Goal: Task Accomplishment & Management: Complete application form

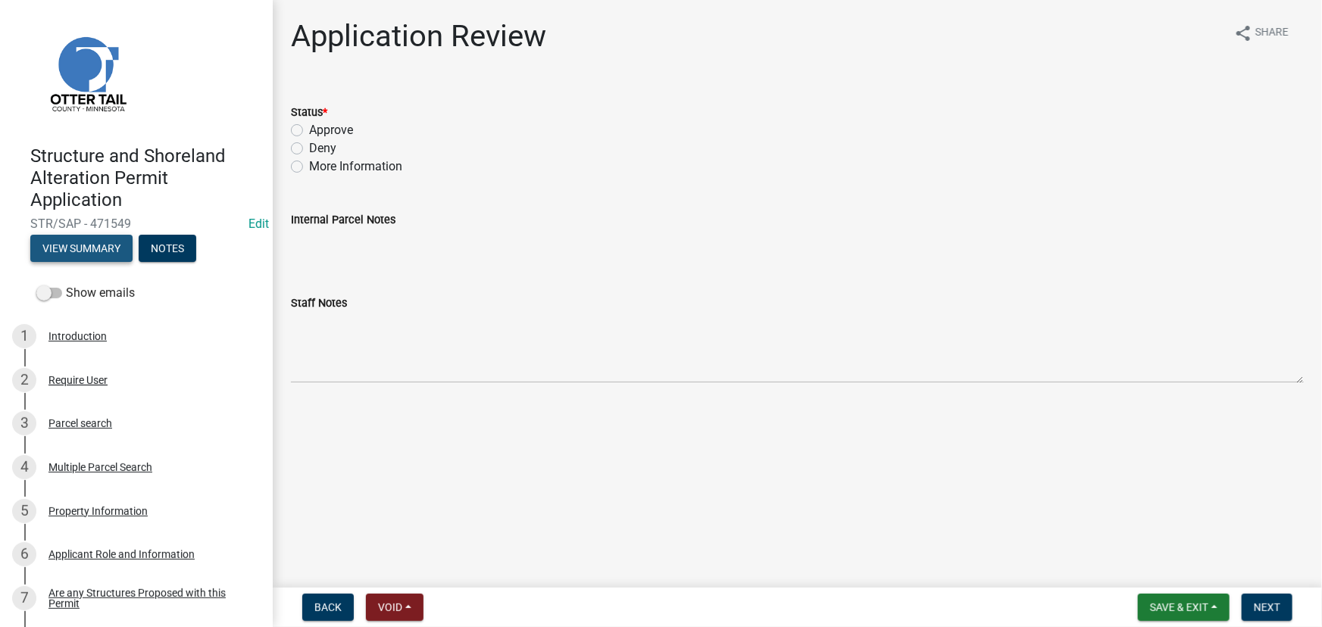
click at [80, 255] on button "View Summary" at bounding box center [81, 248] width 102 height 27
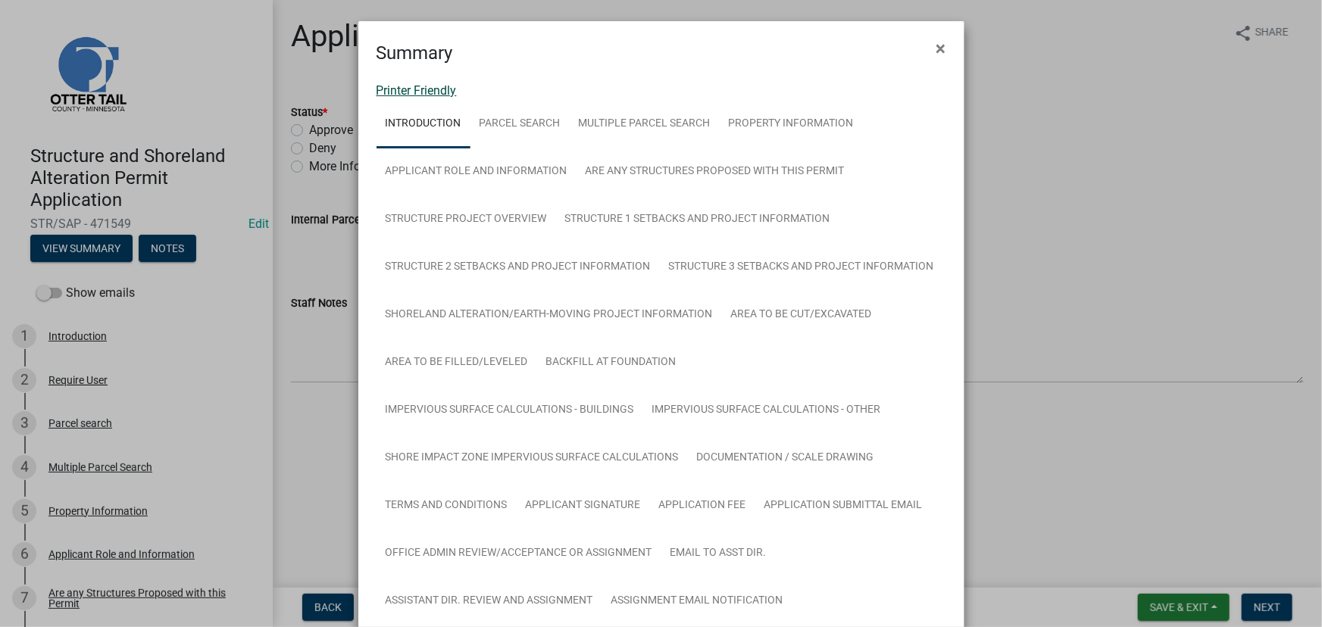
click at [432, 90] on link "Printer Friendly" at bounding box center [417, 90] width 80 height 14
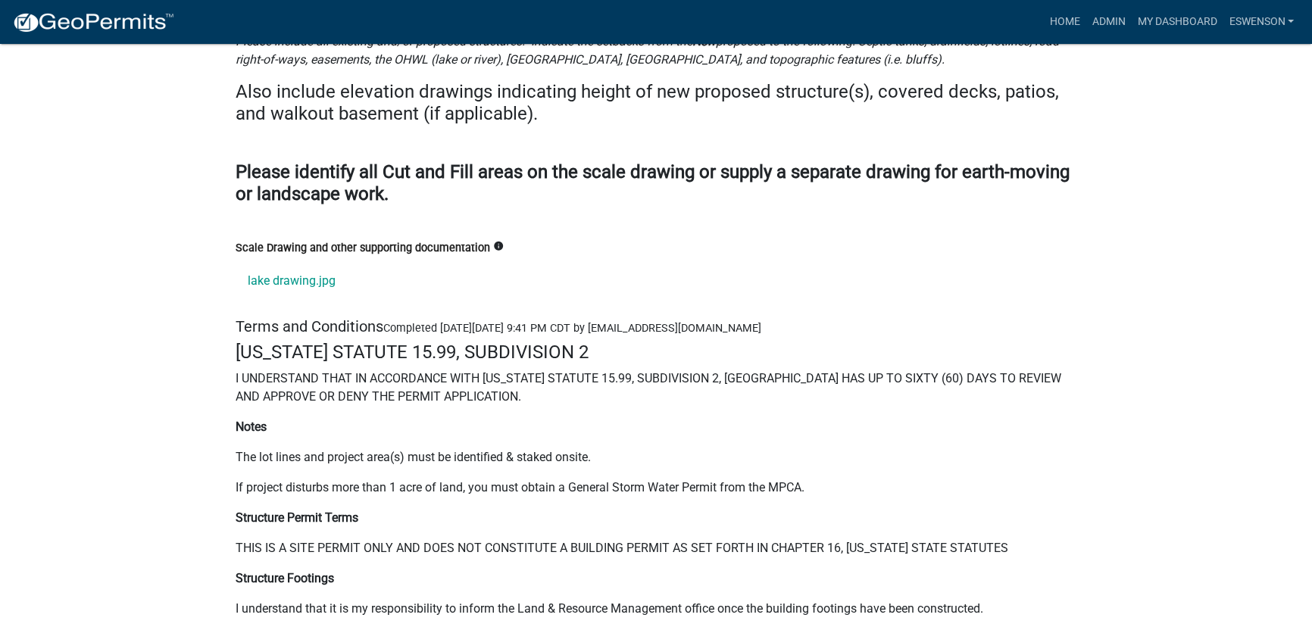
scroll to position [20320, 0]
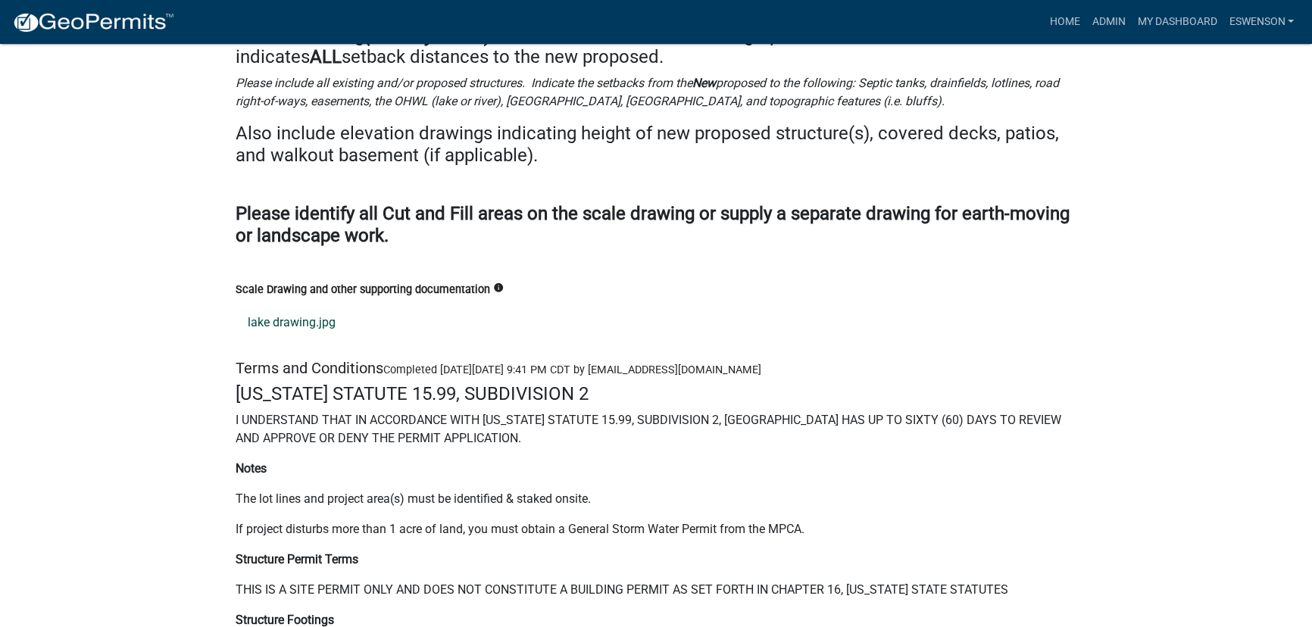
click at [280, 305] on link "lake drawing.jpg" at bounding box center [656, 323] width 841 height 36
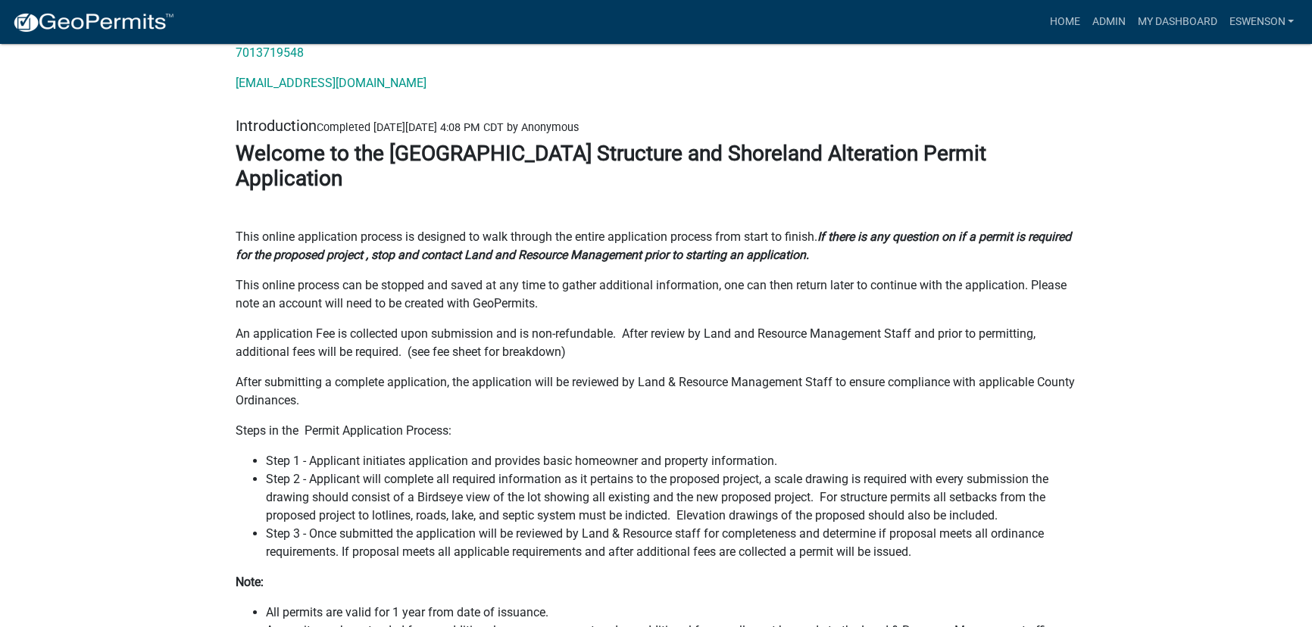
scroll to position [0, 0]
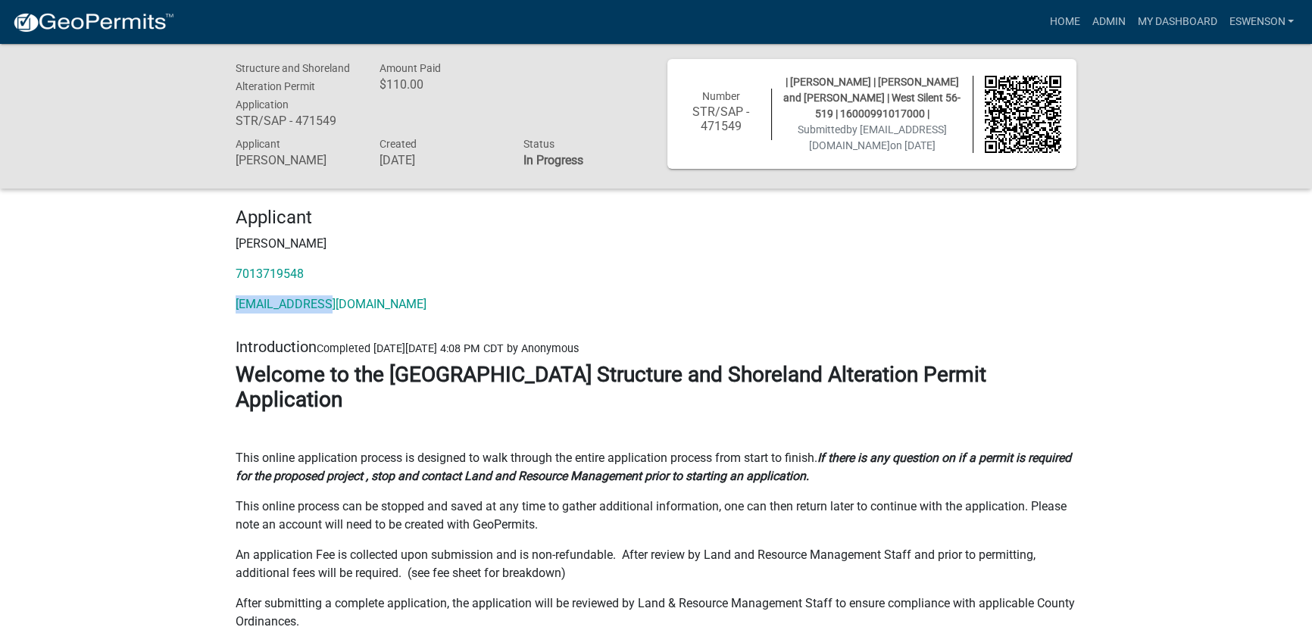
drag, startPoint x: 387, startPoint y: 306, endPoint x: 192, endPoint y: 302, distance: 195.5
copy link "mcdjst@msn.com"
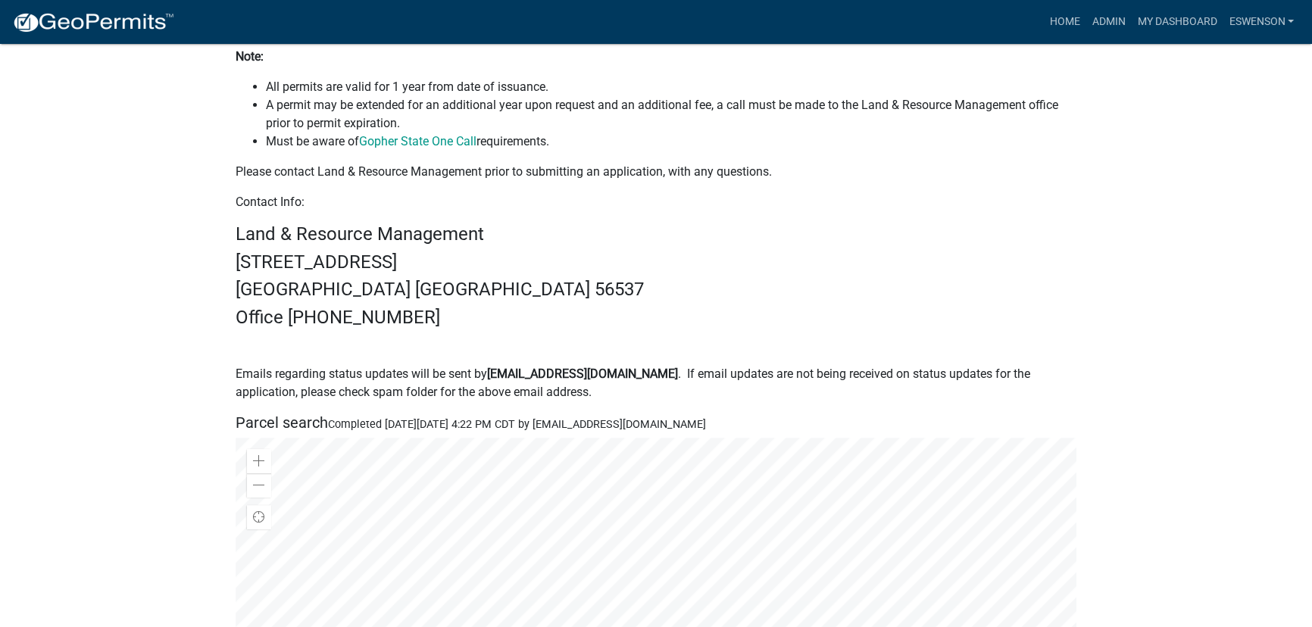
scroll to position [1033, 0]
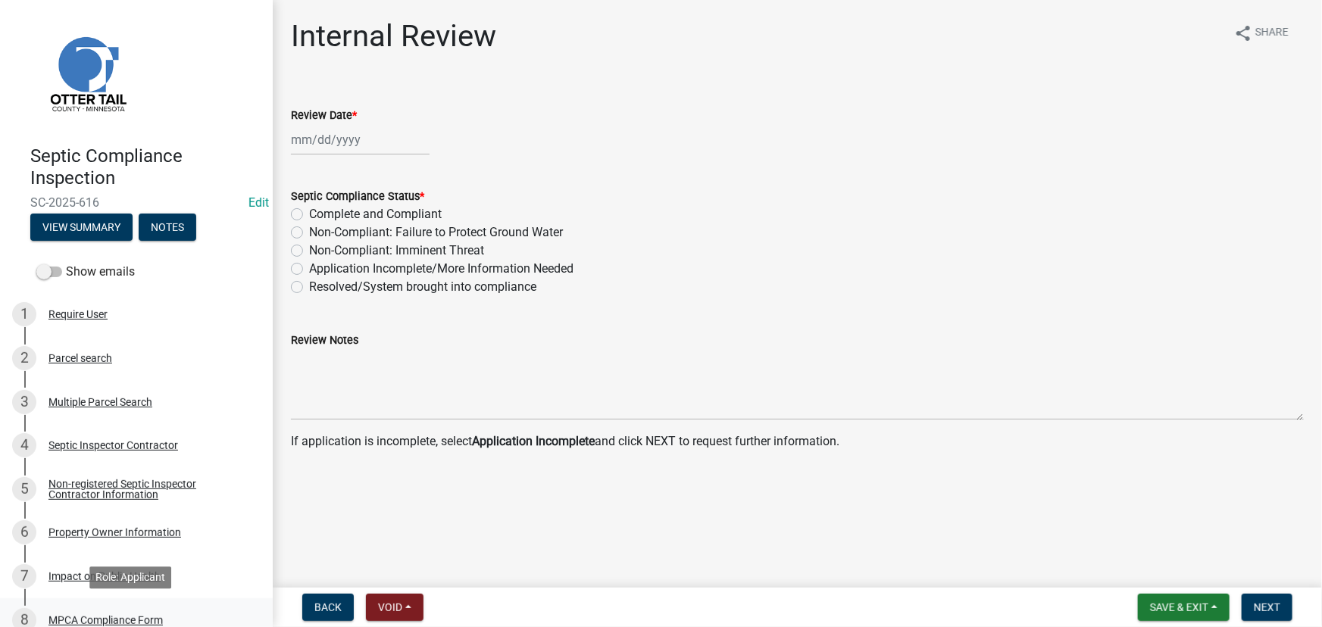
click at [127, 615] on div "MPCA Compliance Form" at bounding box center [105, 620] width 114 height 11
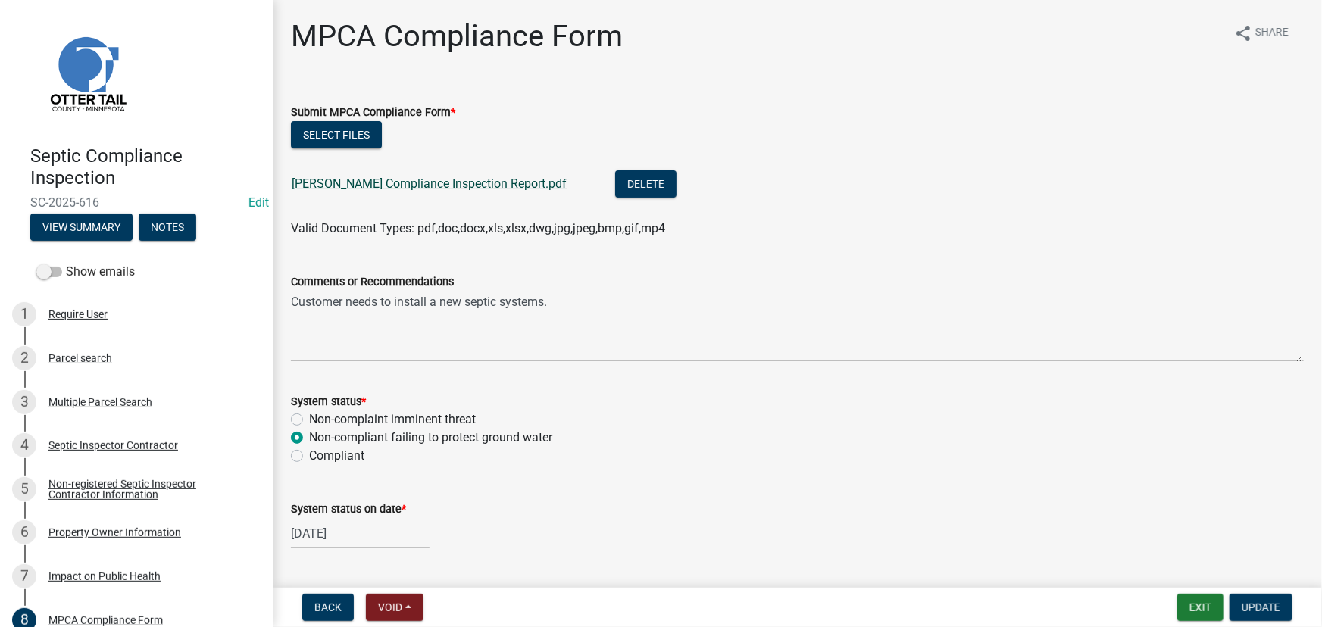
click at [455, 188] on link "Ralph Edwards Compliance Inspection Report.pdf" at bounding box center [429, 184] width 275 height 14
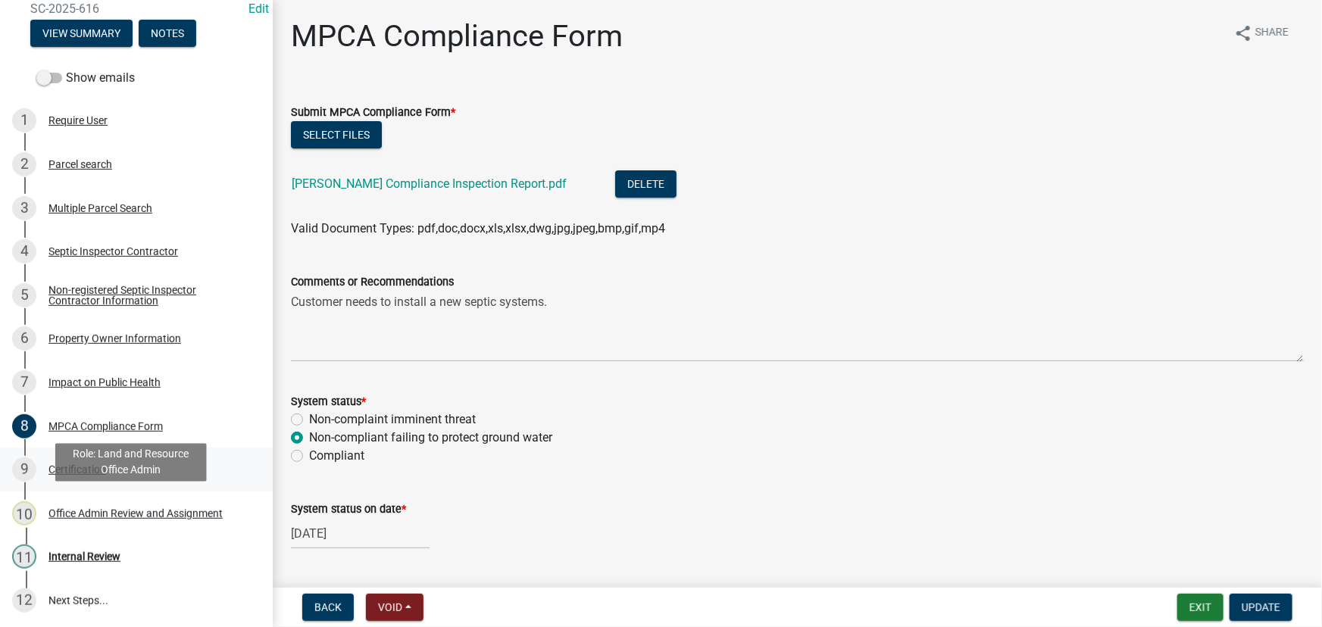
scroll to position [195, 0]
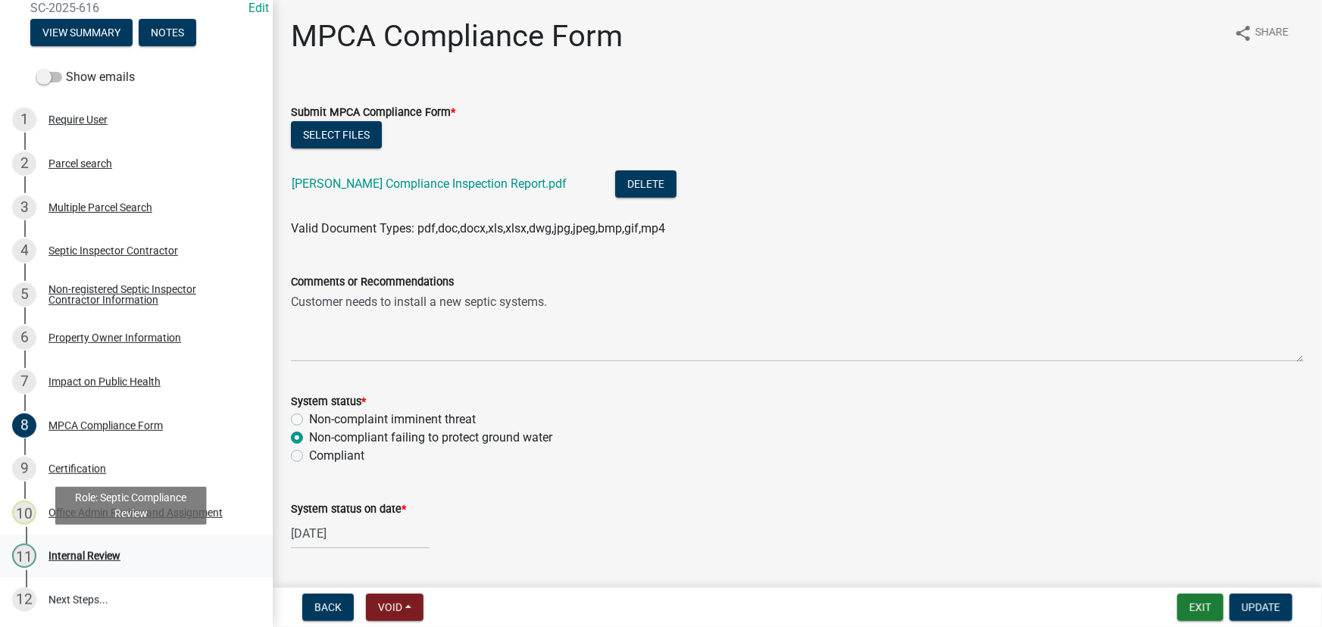
click at [105, 561] on div "Internal Review" at bounding box center [84, 556] width 72 height 11
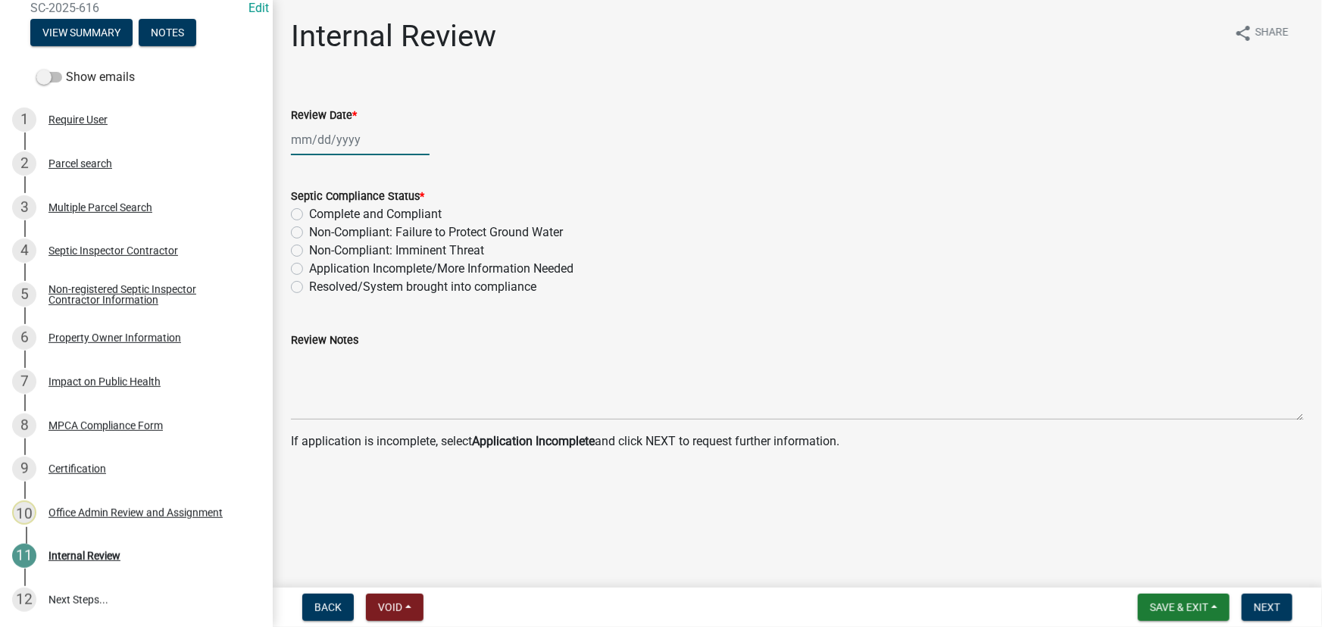
click at [336, 142] on div at bounding box center [360, 139] width 139 height 31
select select "9"
select select "2025"
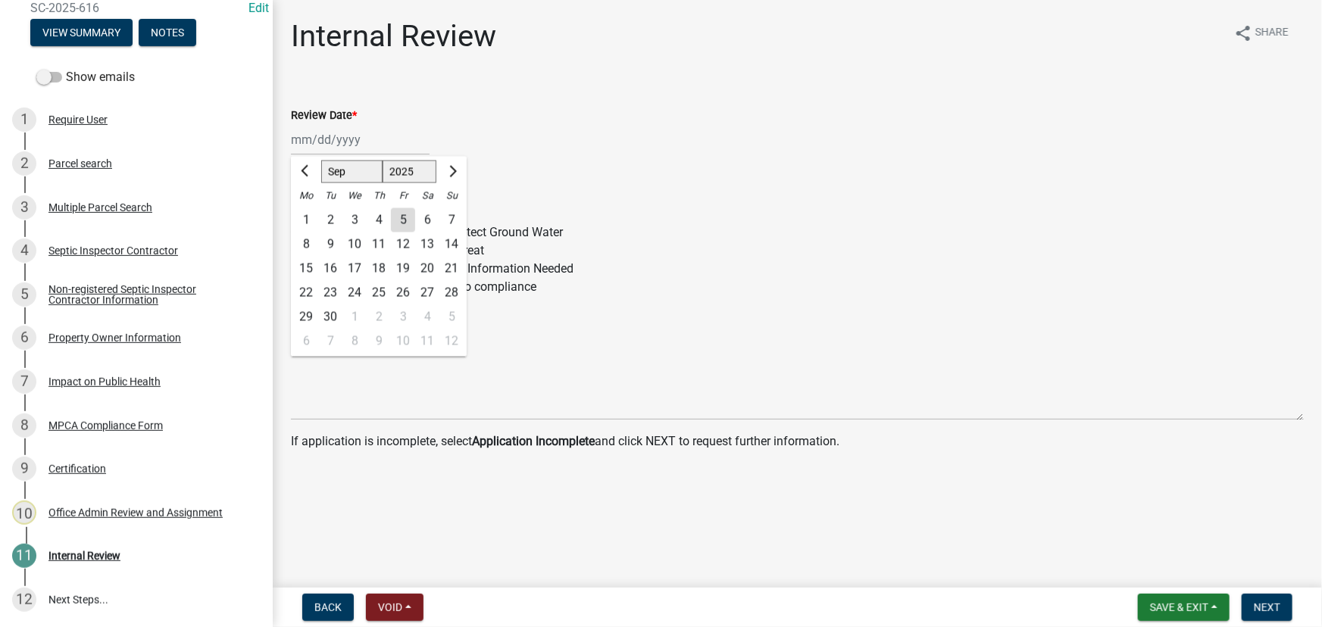
click at [405, 223] on div "5" at bounding box center [403, 220] width 24 height 24
type input "[DATE]"
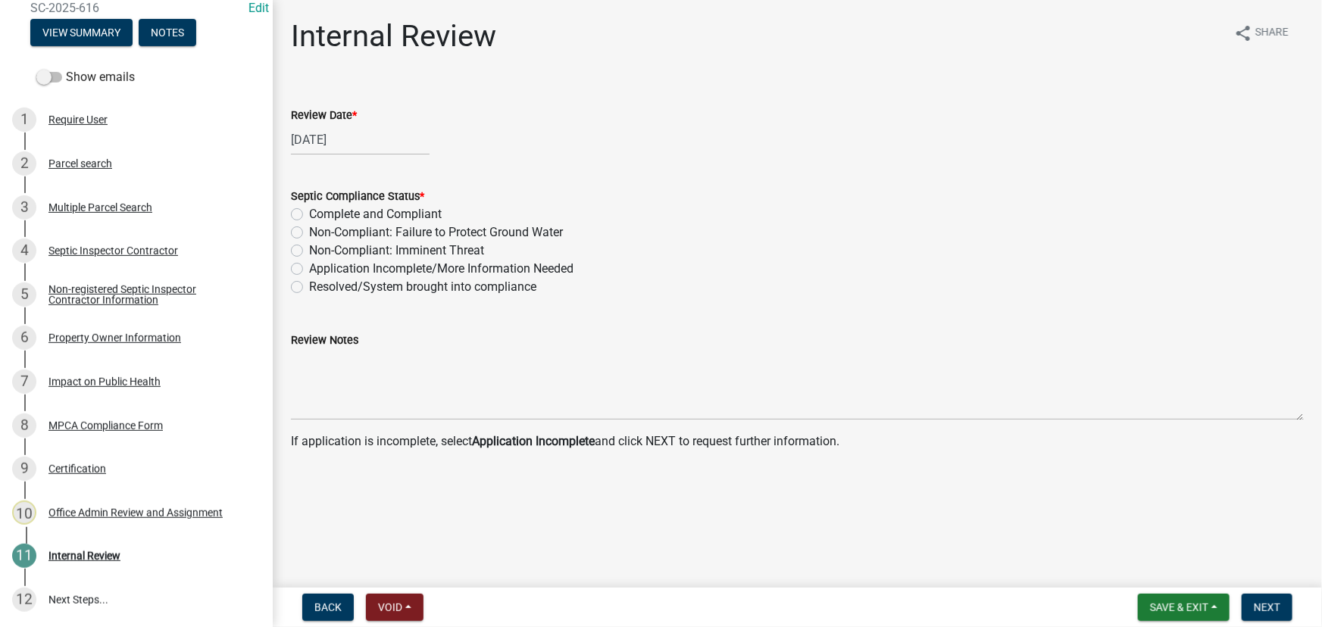
click at [370, 269] on label "Application Incomplete/More Information Needed" at bounding box center [441, 269] width 264 height 18
click at [319, 269] on input "Application Incomplete/More Information Needed" at bounding box center [314, 265] width 10 height 10
radio input "true"
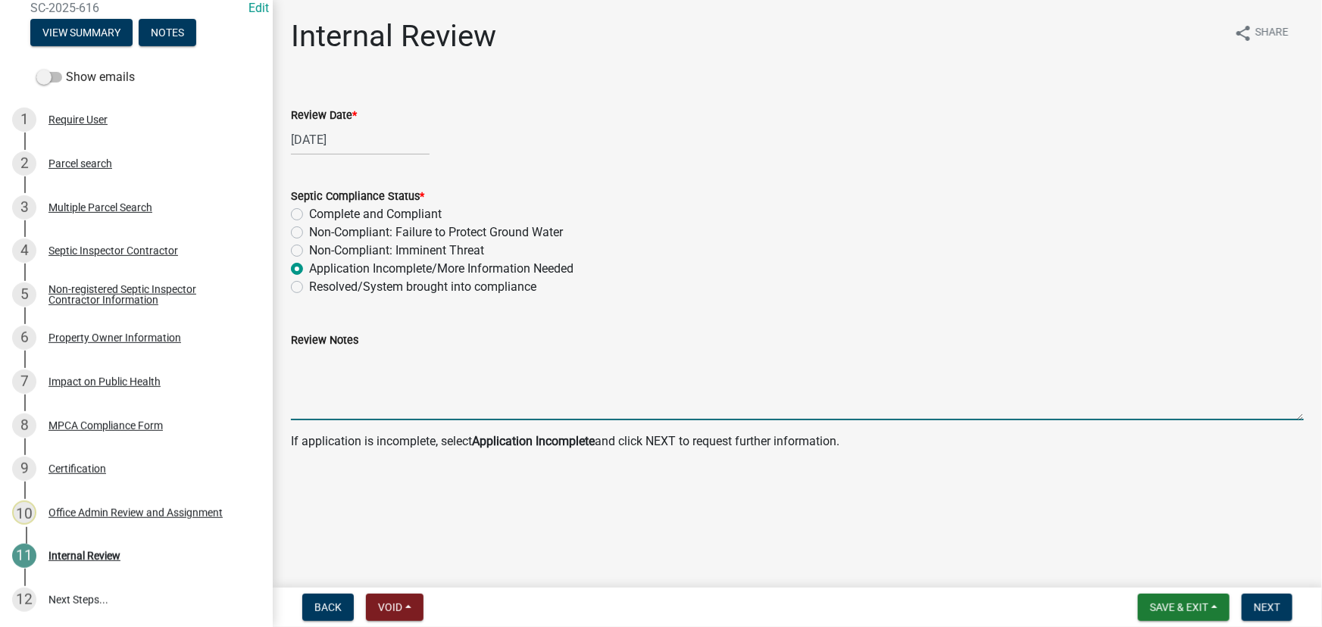
click at [361, 417] on textarea "Review Notes" at bounding box center [797, 384] width 1013 height 71
click at [1270, 610] on span "Next" at bounding box center [1267, 608] width 27 height 12
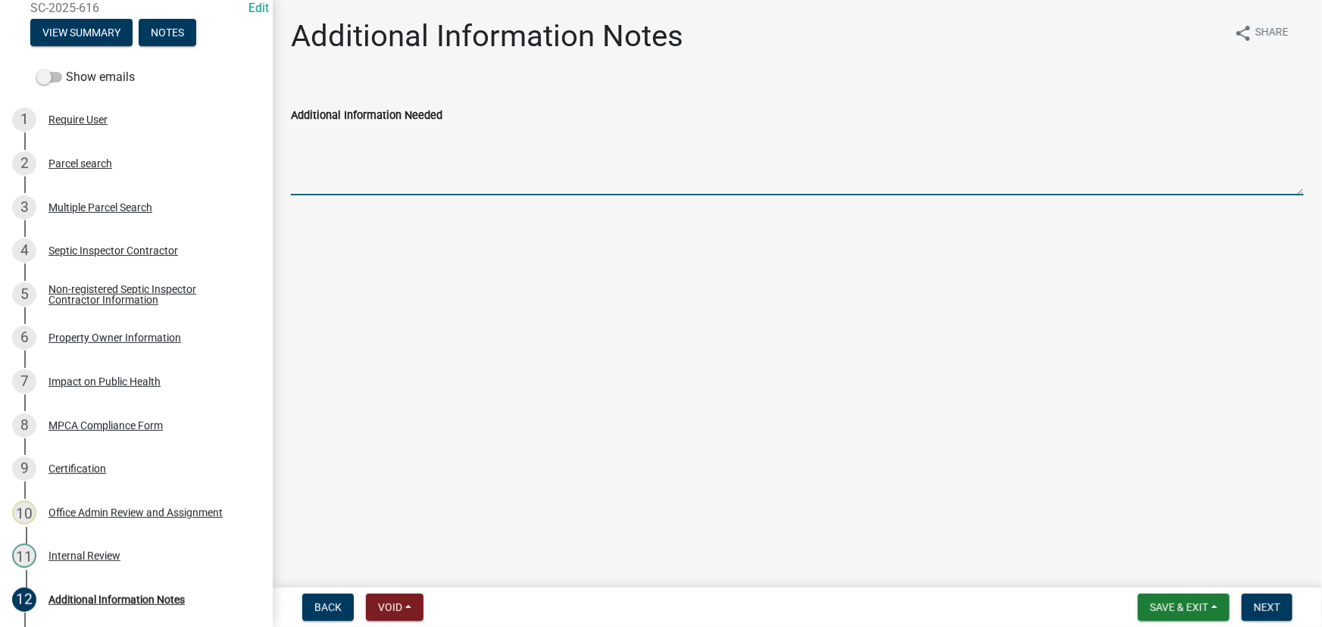
click at [409, 152] on textarea "Additional Information Needed" at bounding box center [797, 159] width 1013 height 71
type textarea "f"
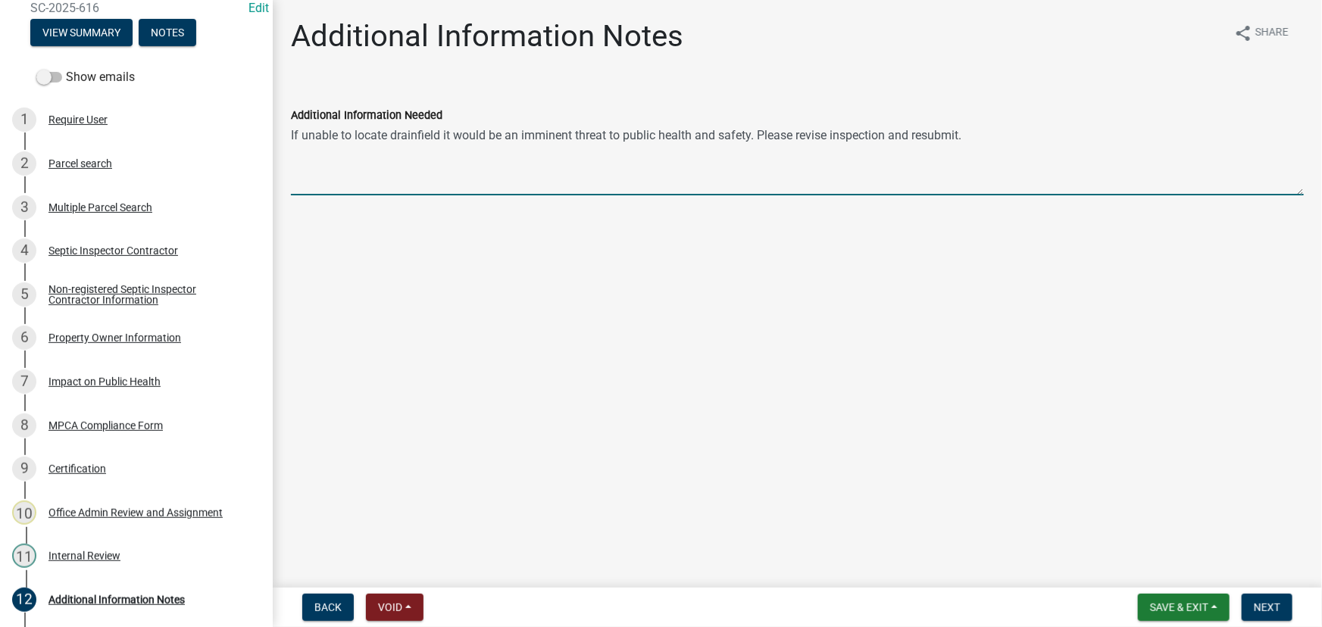
click at [386, 134] on textarea "If unable to locate drainfield it would be an imminent threat to public health …" at bounding box center [797, 159] width 1013 height 71
type textarea "If unable to locate the drainfield it would be an imminent threat to public hea…"
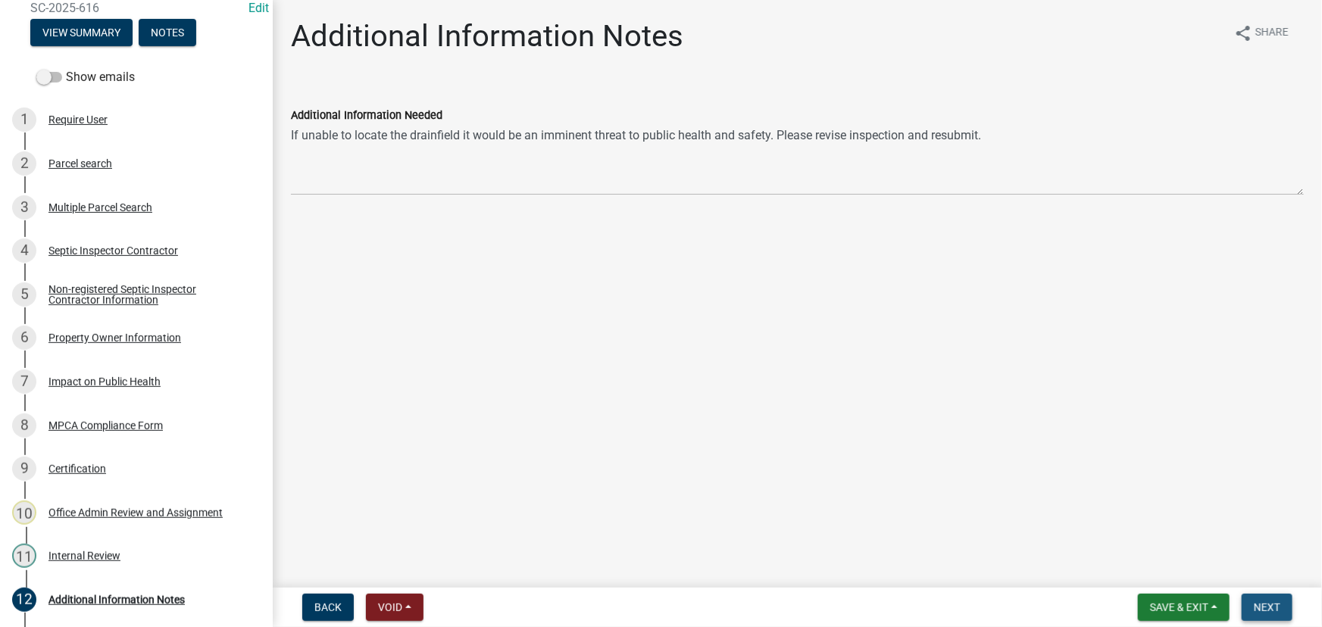
click at [1265, 605] on span "Next" at bounding box center [1267, 608] width 27 height 12
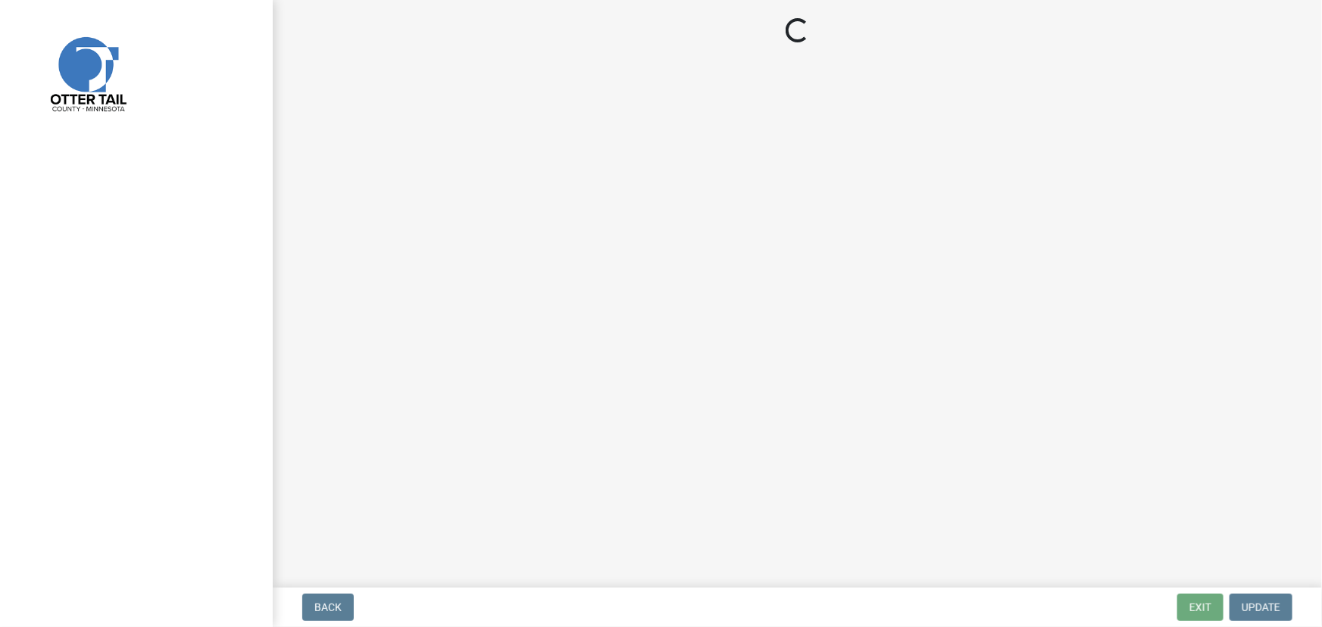
select select "710d5f49-2663-4e73-9718-d0c4e189f5ed"
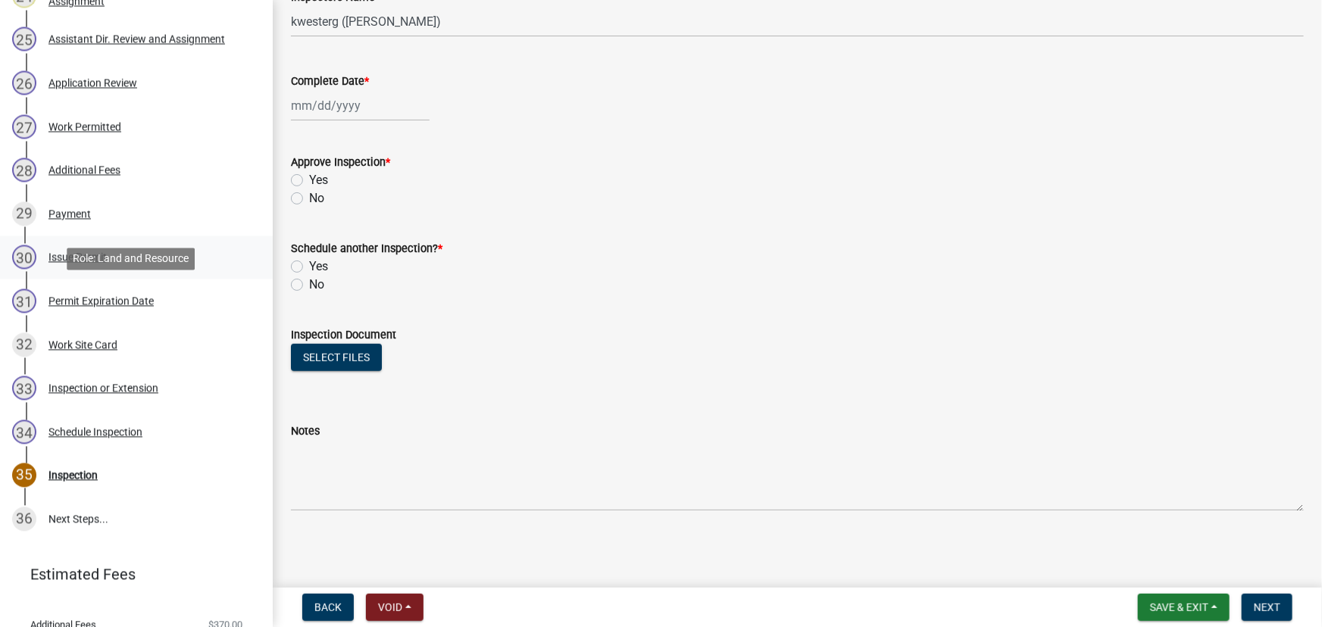
scroll to position [1432, 0]
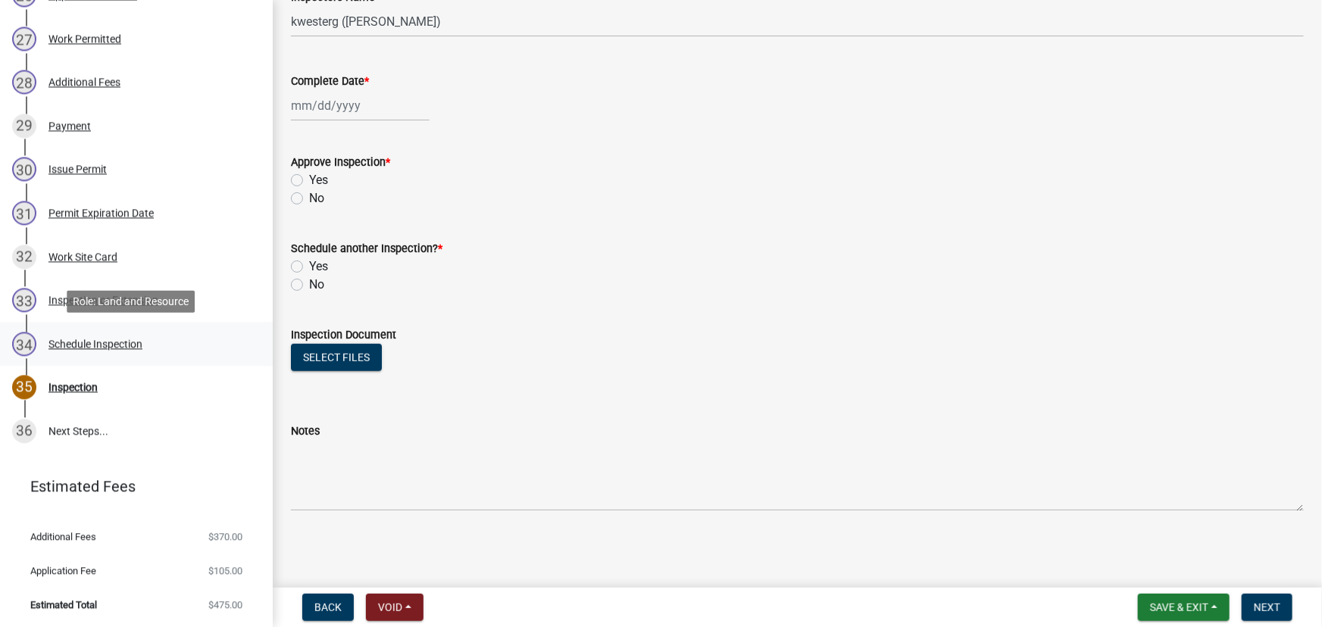
click at [60, 339] on div "Schedule Inspection" at bounding box center [95, 344] width 94 height 11
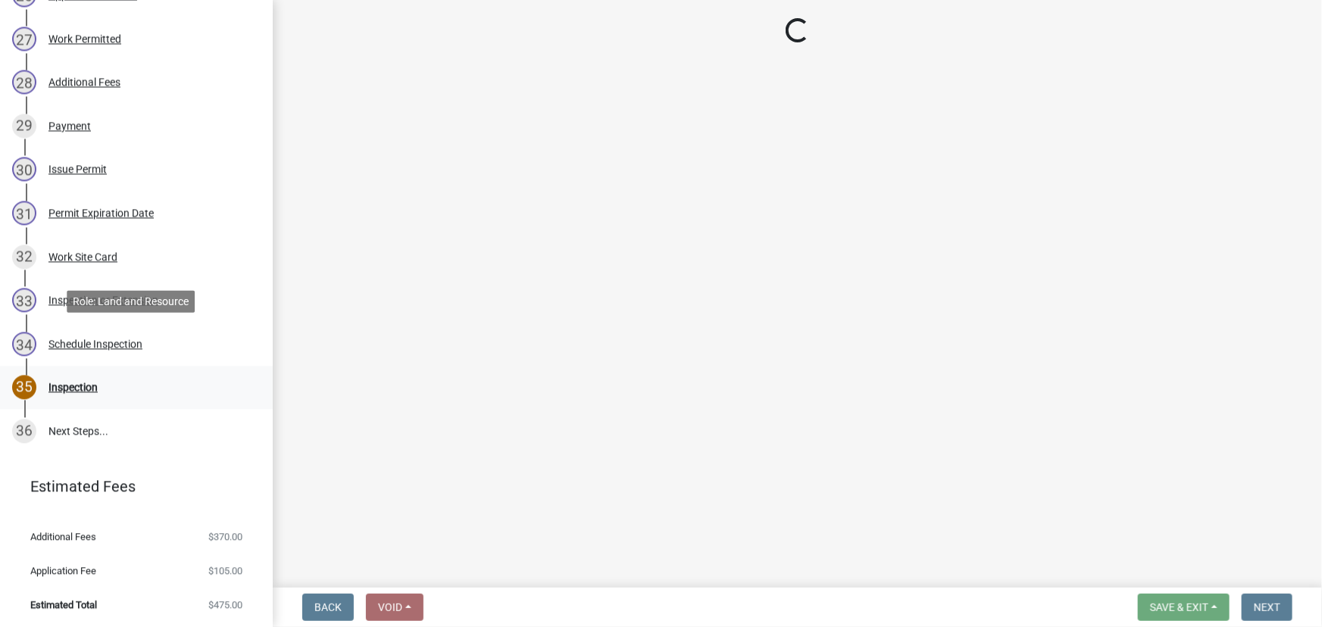
scroll to position [0, 0]
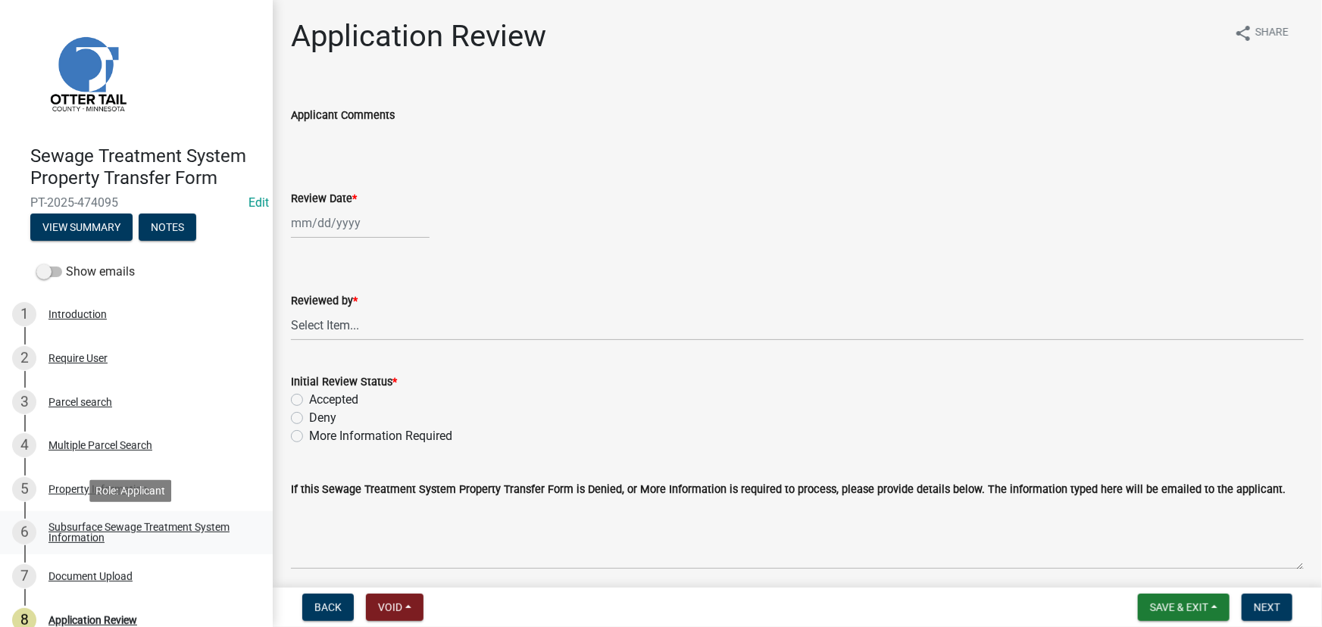
click at [85, 523] on div "Subsurface Sewage Treatment System Information" at bounding box center [148, 532] width 200 height 21
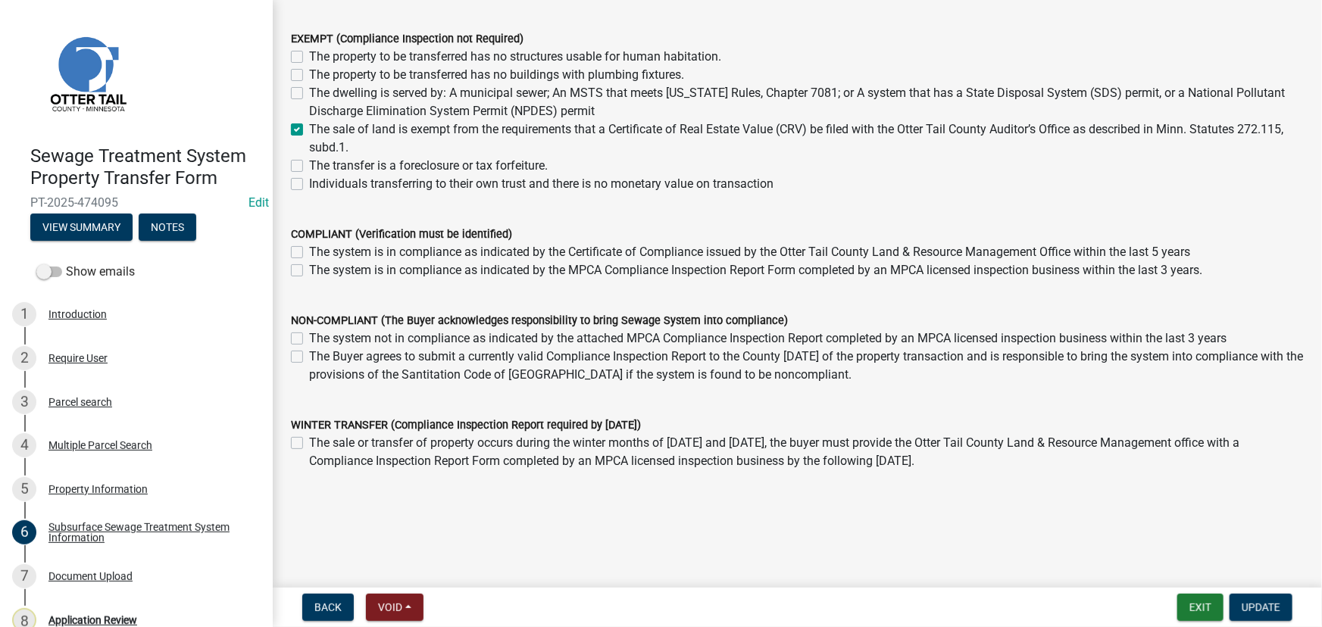
scroll to position [189, 0]
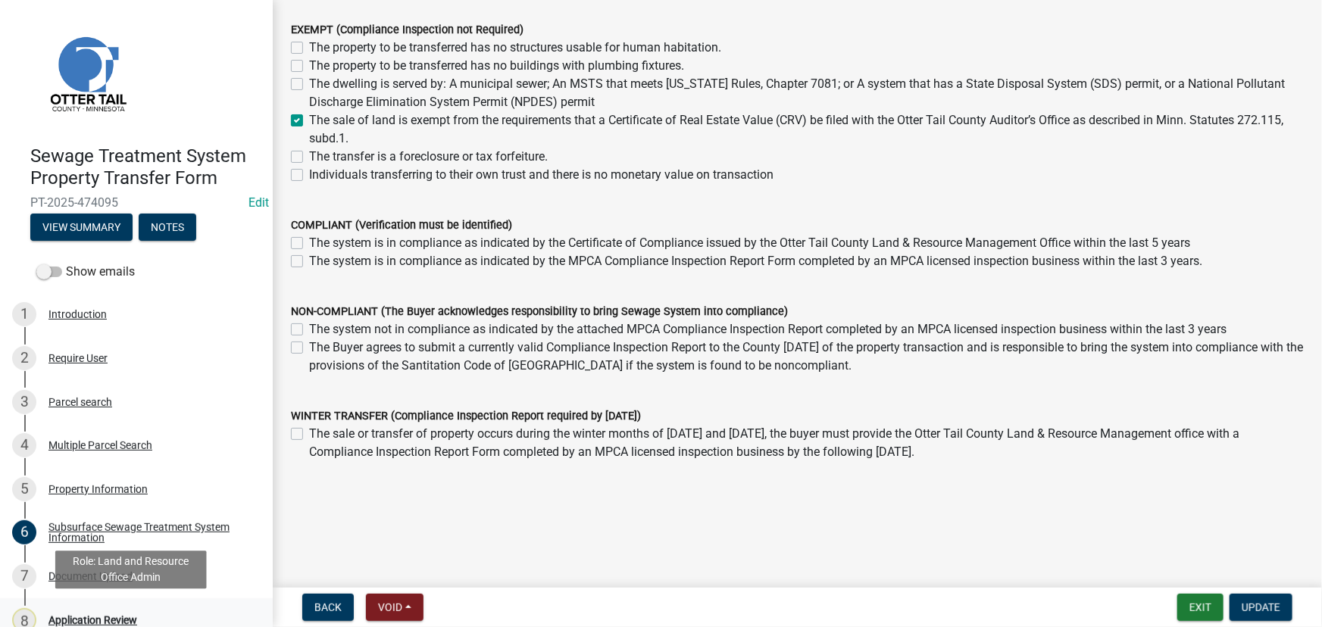
click at [68, 616] on div "Application Review" at bounding box center [92, 620] width 89 height 11
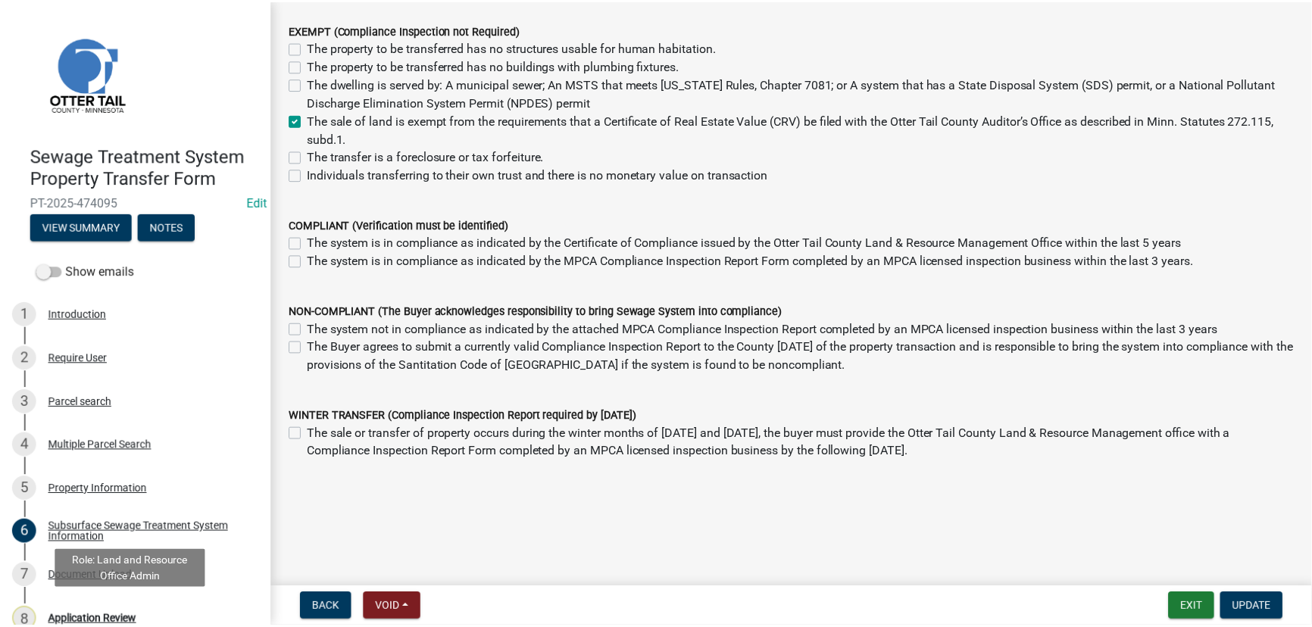
scroll to position [0, 0]
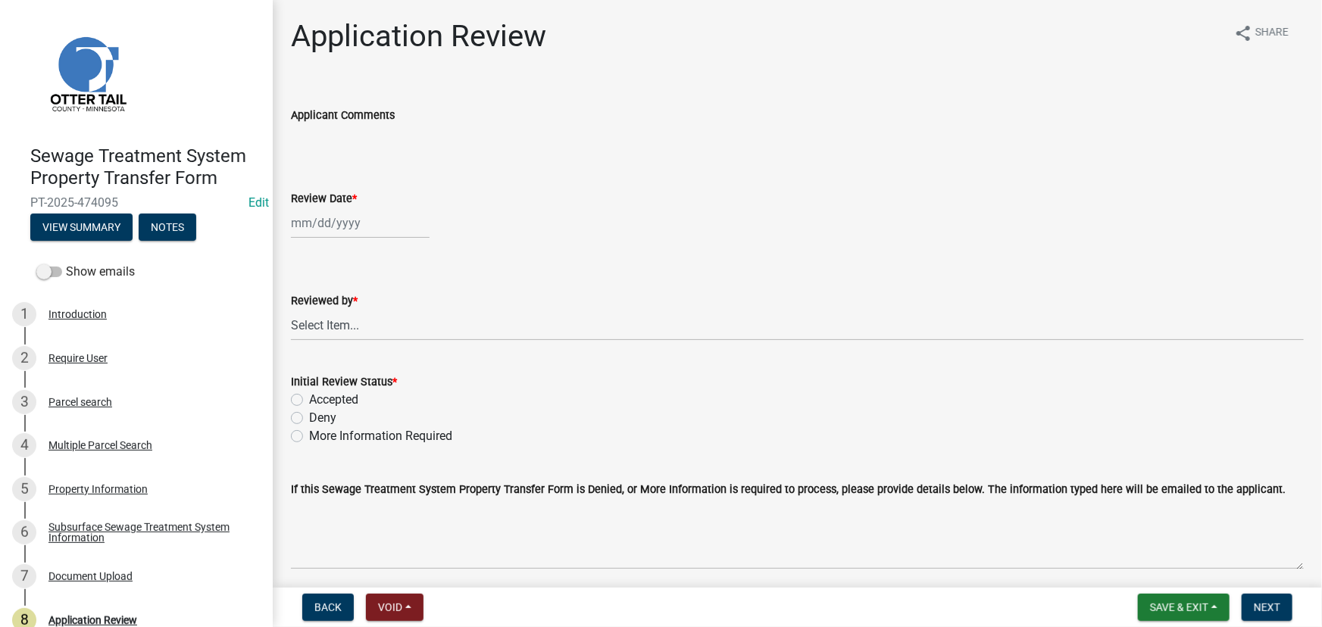
select select "9"
select select "2025"
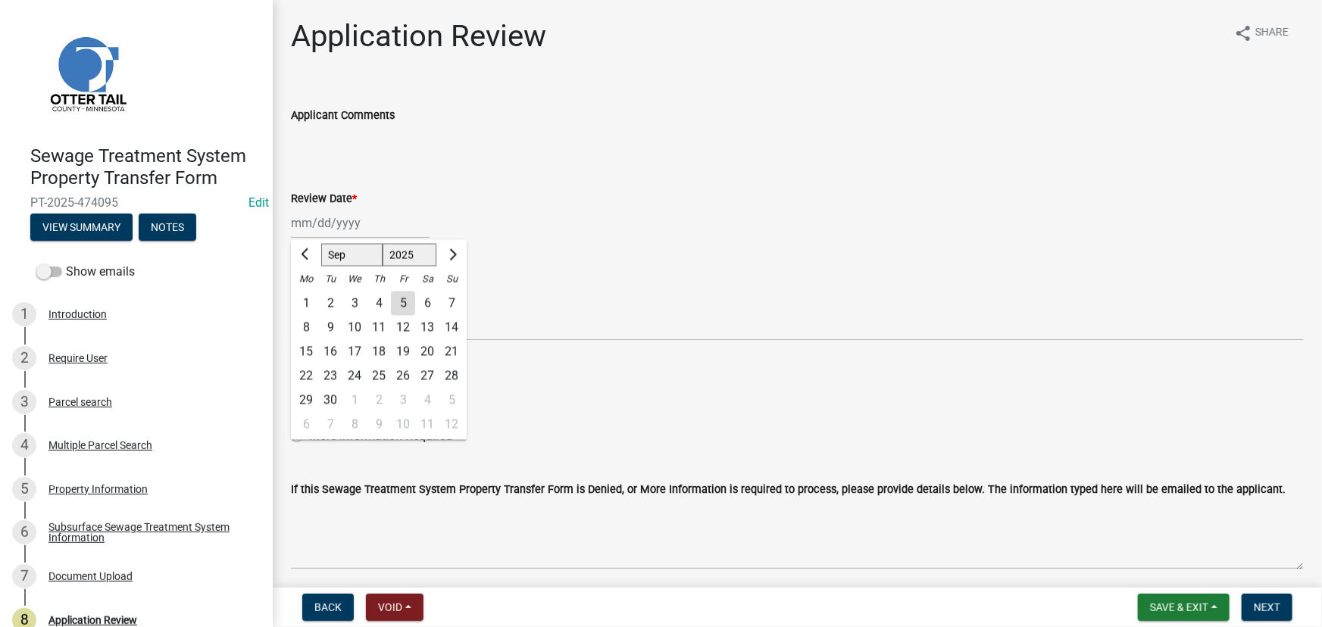
click at [401, 238] on div "[PERSON_NAME] Feb Mar Apr [PERSON_NAME][DATE] Oct Nov [DATE] 1526 1527 1528 152…" at bounding box center [360, 223] width 139 height 31
click at [404, 302] on div "5" at bounding box center [403, 304] width 24 height 24
type input "[DATE]"
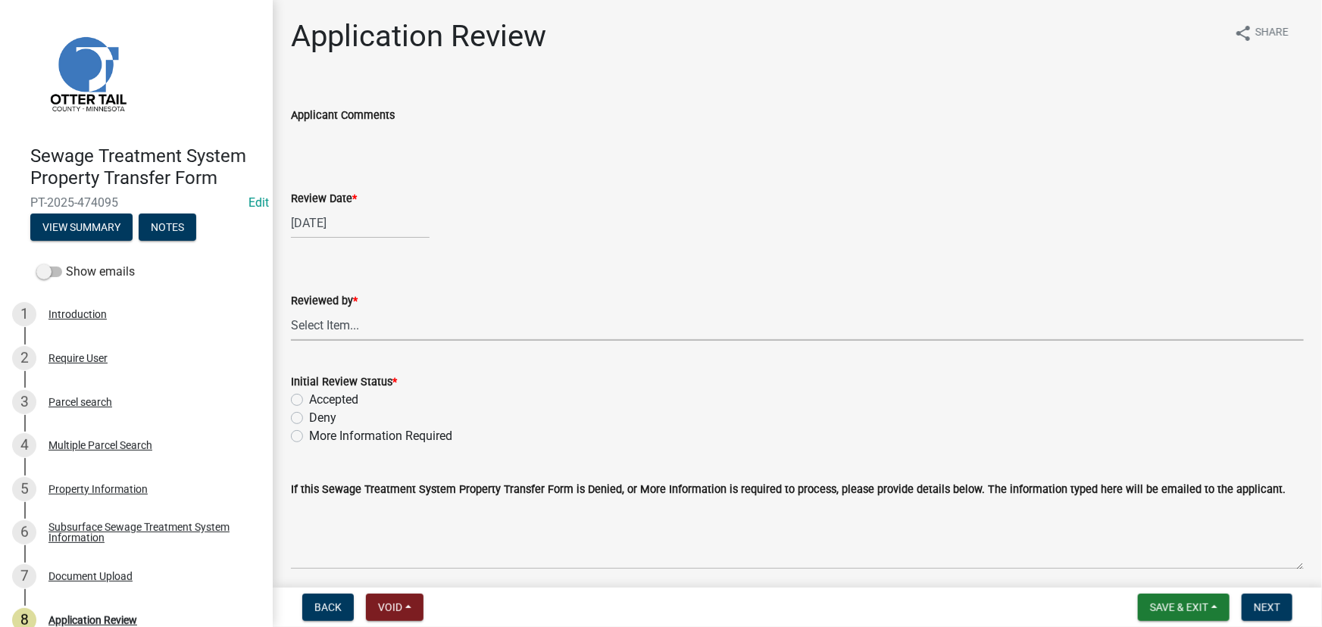
click at [367, 316] on select "Select Item... [PERSON_NAME] [PERSON_NAME] [PERSON_NAME] [PERSON_NAME] [PERSON_…" at bounding box center [797, 325] width 1013 height 31
click at [291, 310] on select "Select Item... [PERSON_NAME] [PERSON_NAME] [PERSON_NAME] [PERSON_NAME] [PERSON_…" at bounding box center [797, 325] width 1013 height 31
select select "190fd4c8-42ef-492b-a4a0-a0213555944c"
click at [348, 402] on label "Accepted" at bounding box center [333, 400] width 49 height 18
click at [319, 401] on input "Accepted" at bounding box center [314, 396] width 10 height 10
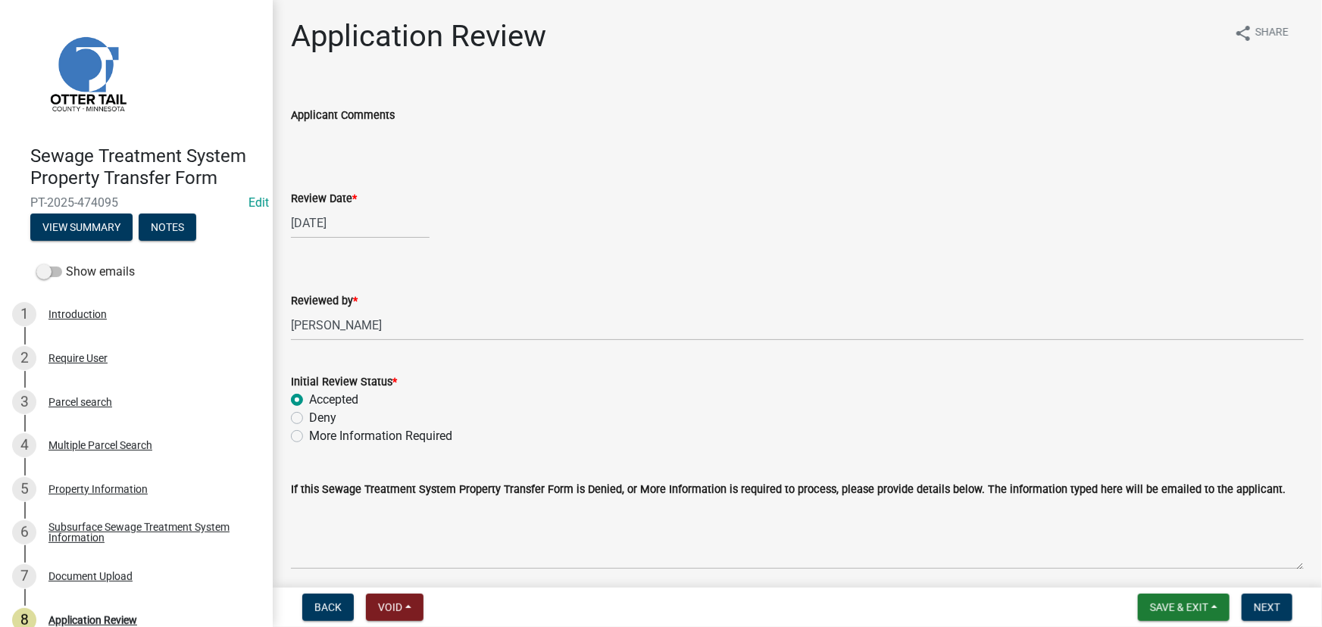
radio input "true"
click at [1276, 613] on span "Next" at bounding box center [1267, 608] width 27 height 12
